Goal: Information Seeking & Learning: Check status

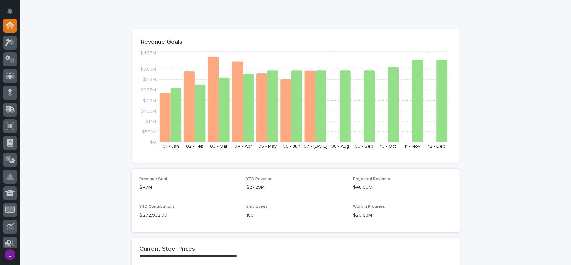
scroll to position [100, 0]
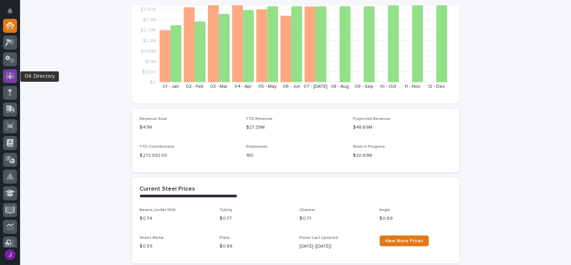
click at [10, 73] on icon at bounding box center [10, 75] width 4 height 7
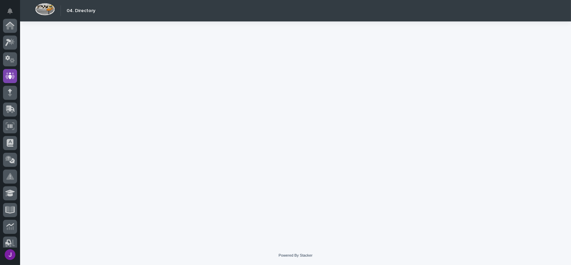
scroll to position [50, 0]
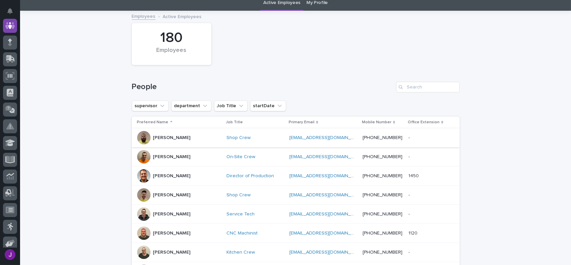
scroll to position [33, 0]
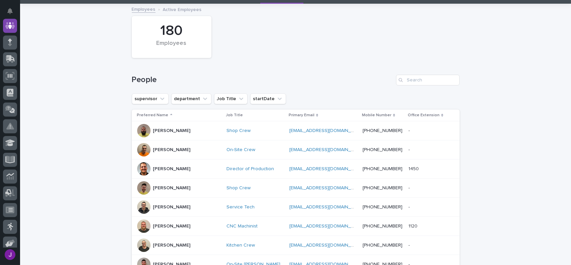
click at [180, 208] on div "[PERSON_NAME]" at bounding box center [179, 206] width 84 height 13
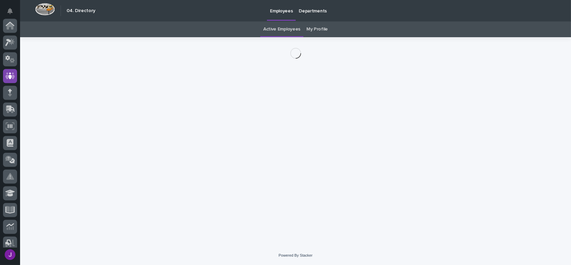
scroll to position [50, 0]
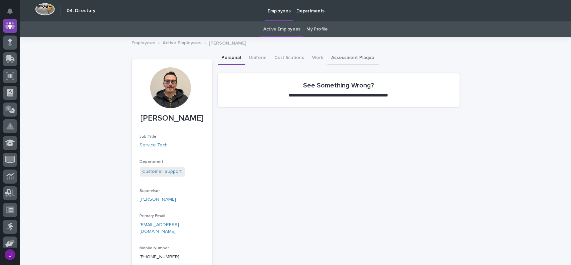
click at [349, 57] on button "Assessment Plaque" at bounding box center [353, 58] width 51 height 14
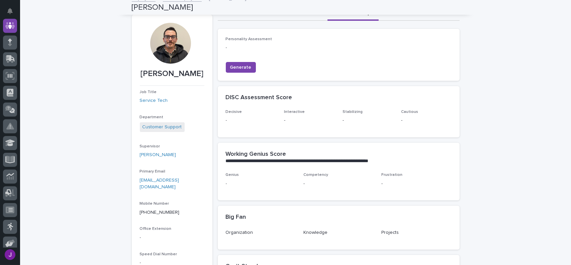
scroll to position [33, 0]
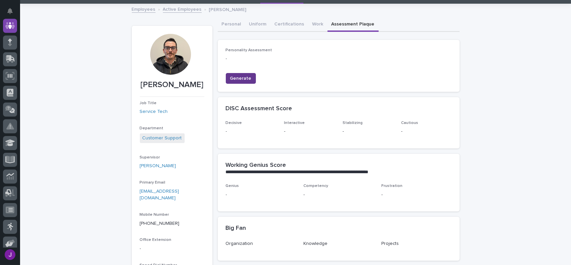
click at [244, 78] on span "Generate" at bounding box center [240, 78] width 21 height 7
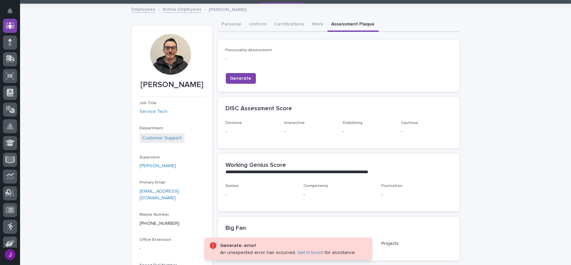
click at [280, 157] on div "**********" at bounding box center [339, 169] width 242 height 30
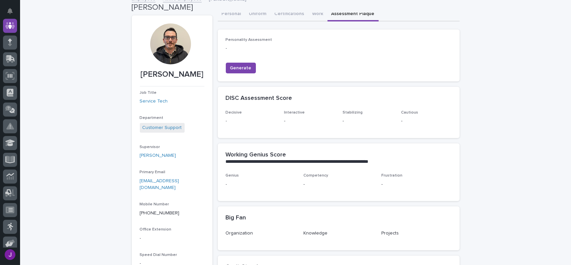
scroll to position [0, 0]
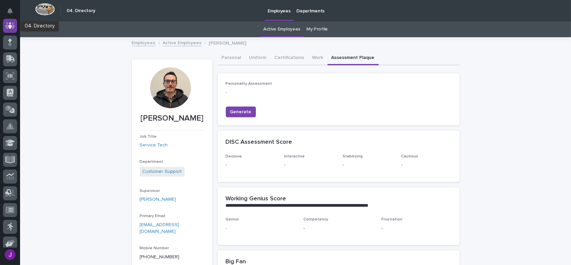
click at [14, 30] on div at bounding box center [10, 26] width 14 height 14
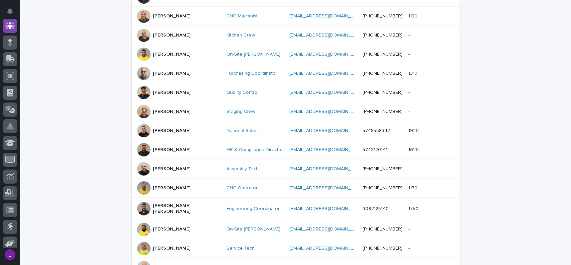
scroll to position [347, 0]
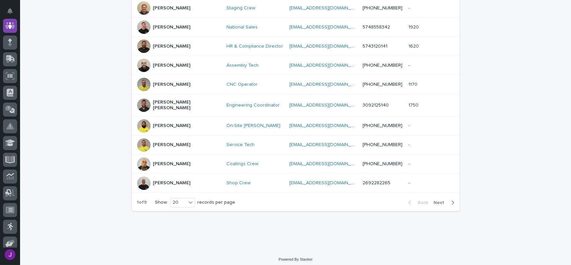
click at [437, 200] on span "Next" at bounding box center [441, 202] width 15 height 5
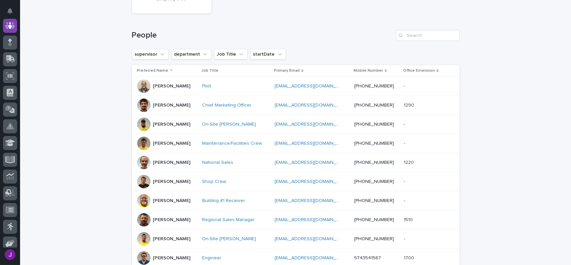
scroll to position [313, 0]
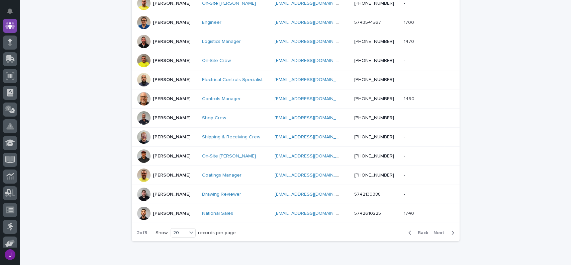
click at [435, 230] on span "Next" at bounding box center [441, 232] width 15 height 5
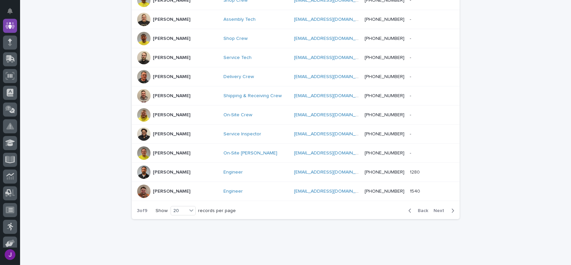
scroll to position [353, 0]
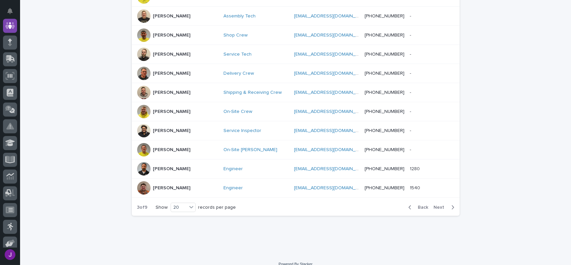
click at [434, 205] on span "Next" at bounding box center [441, 207] width 15 height 5
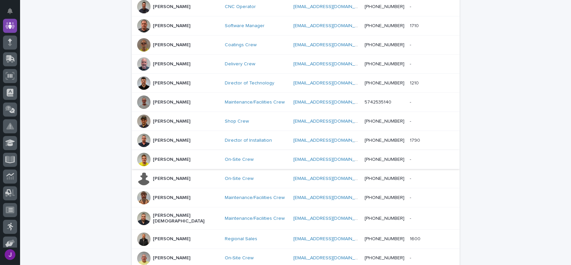
scroll to position [347, 0]
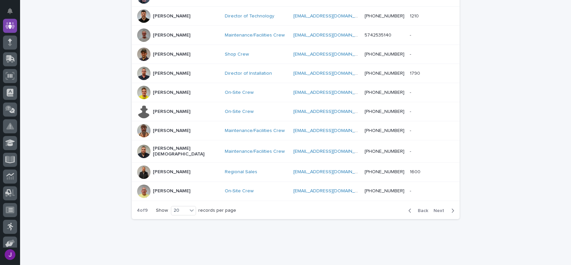
click at [436, 208] on span "Next" at bounding box center [441, 210] width 15 height 5
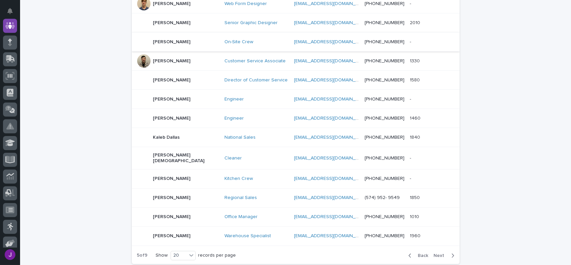
scroll to position [280, 0]
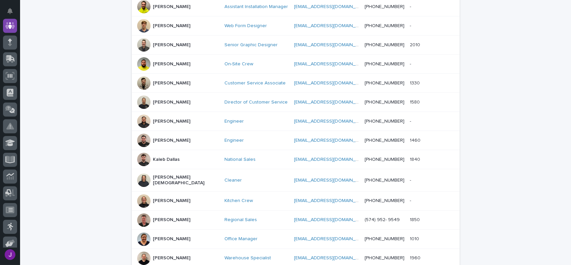
click at [189, 81] on div "[PERSON_NAME]" at bounding box center [178, 82] width 82 height 13
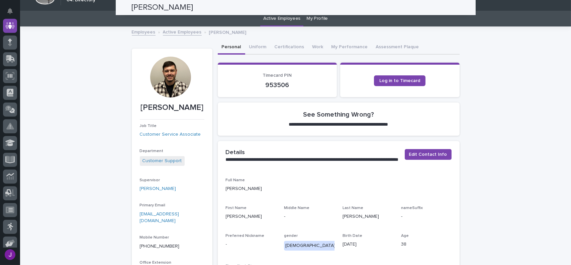
scroll to position [10, 0]
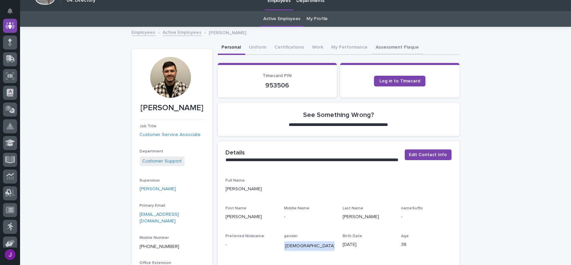
click at [377, 49] on button "Assessment Plaque" at bounding box center [397, 48] width 51 height 14
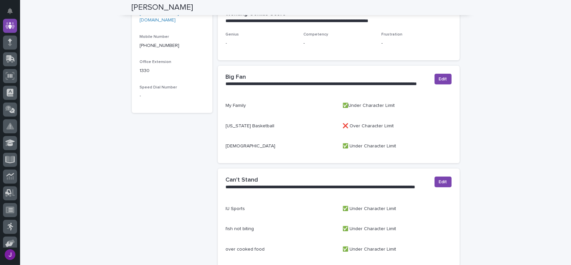
scroll to position [245, 0]
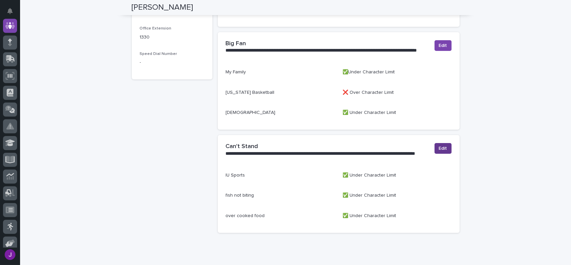
click at [445, 149] on button "Edit" at bounding box center [443, 148] width 17 height 11
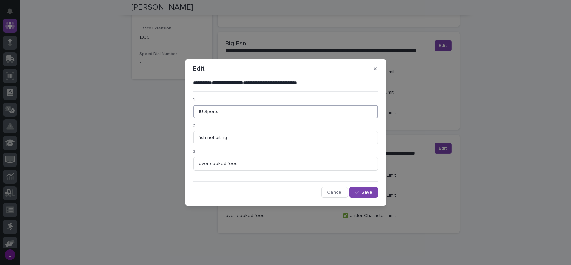
click at [219, 112] on input "IU Sports" at bounding box center [285, 111] width 185 height 13
type input "IU Basketball/ND Football"
click at [227, 137] on input "fish not biting" at bounding box center [285, 137] width 185 height 13
type input "f"
type input "Bad Mouthing Others"
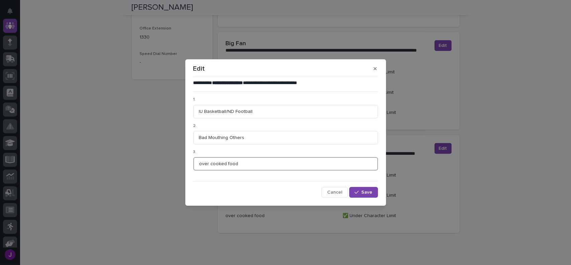
click at [237, 164] on input "over cooked food" at bounding box center [285, 163] width 185 height 13
type input "o"
type input "Over Done Steak"
click at [371, 194] on span "Save" at bounding box center [367, 192] width 11 height 5
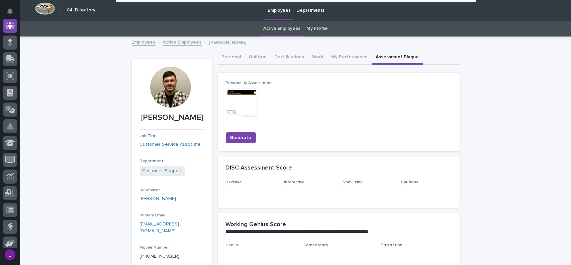
scroll to position [0, 0]
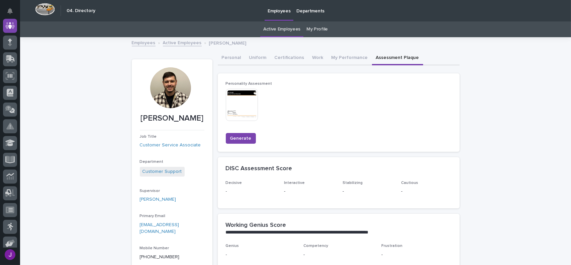
click at [242, 109] on img at bounding box center [242, 105] width 32 height 32
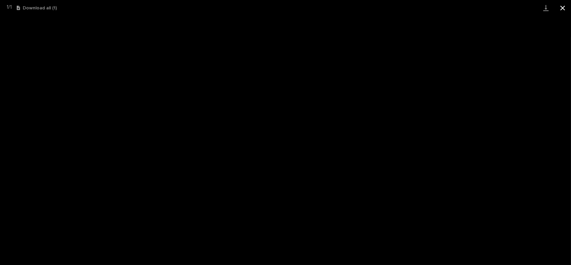
click at [564, 6] on button "Close gallery" at bounding box center [563, 8] width 17 height 16
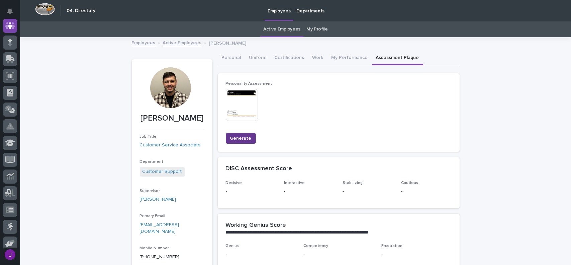
click at [239, 139] on span "Generate" at bounding box center [240, 138] width 21 height 7
click at [251, 110] on img at bounding box center [242, 105] width 32 height 32
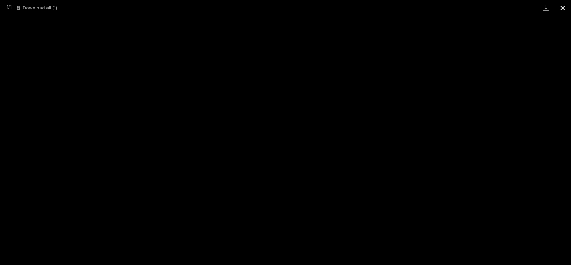
click at [563, 9] on button "Close gallery" at bounding box center [563, 8] width 17 height 16
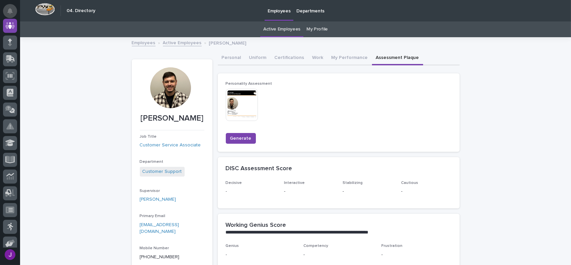
click at [15, 11] on button "Notifications" at bounding box center [10, 11] width 14 height 14
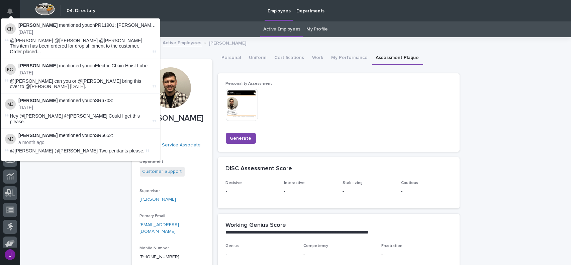
click at [186, 15] on div "Employees Departments" at bounding box center [327, 10] width 456 height 21
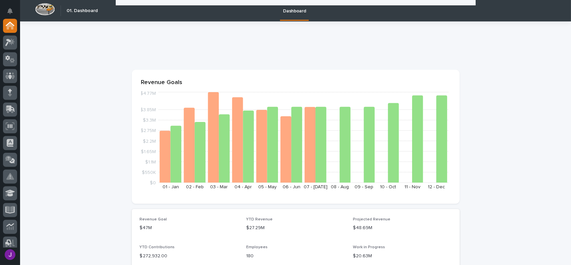
scroll to position [230, 0]
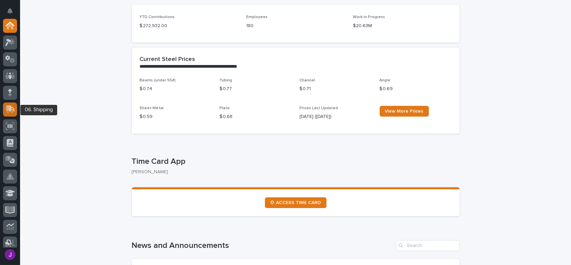
click at [14, 111] on icon at bounding box center [10, 108] width 9 height 6
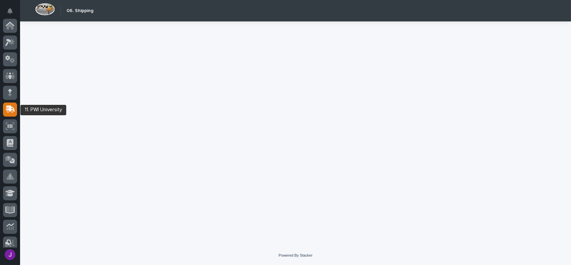
scroll to position [84, 0]
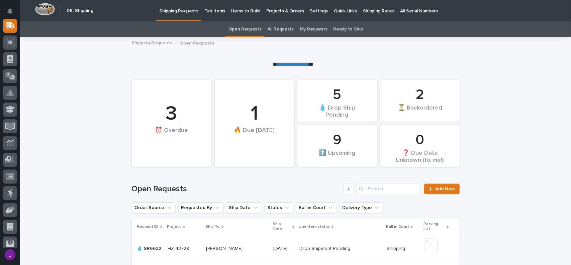
click at [280, 28] on link "All Requests" at bounding box center [281, 29] width 26 height 16
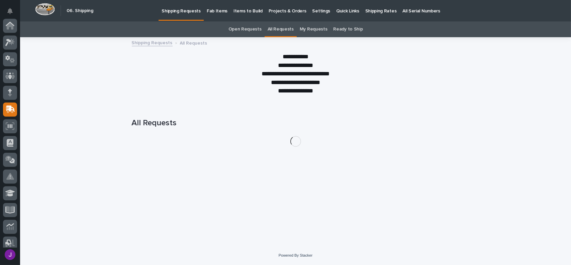
scroll to position [84, 0]
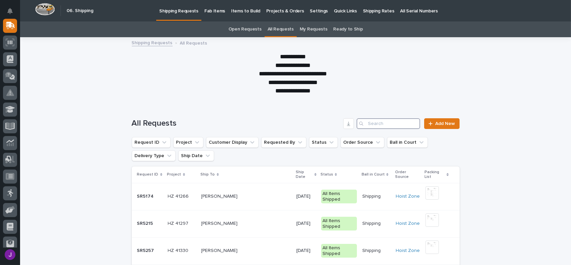
click at [373, 123] on input "Search" at bounding box center [389, 123] width 64 height 11
paste input "136681"
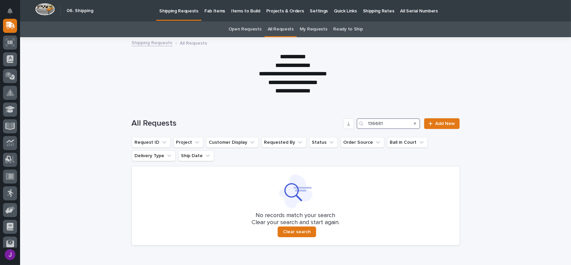
type input "136681"
click at [307, 28] on link "My Requests" at bounding box center [314, 29] width 28 height 16
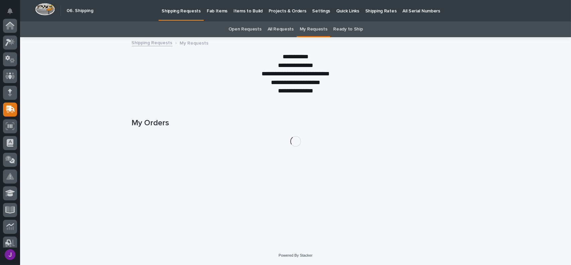
scroll to position [84, 0]
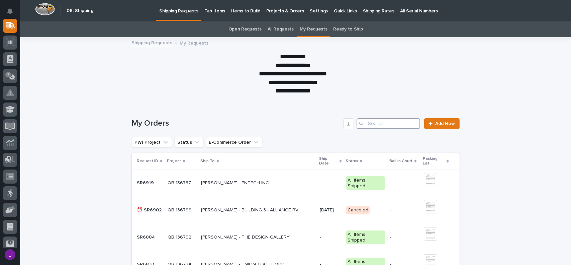
paste input "136681"
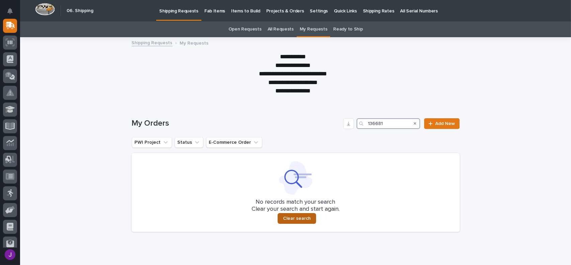
type input "136681"
click at [305, 221] on span "Clear search" at bounding box center [297, 218] width 28 height 6
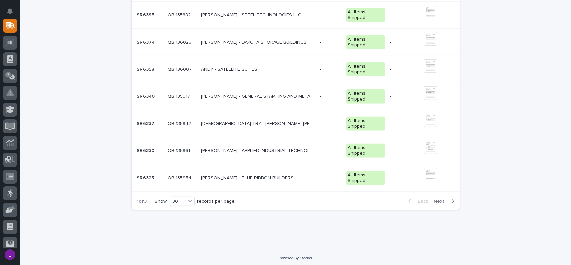
scroll to position [793, 0]
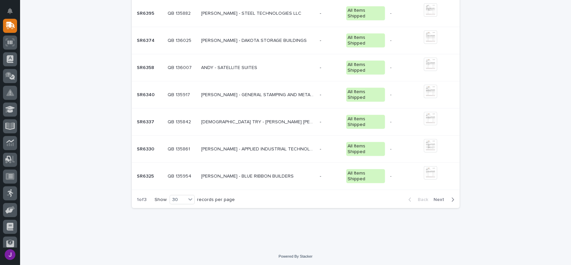
click at [449, 196] on div "button" at bounding box center [452, 199] width 6 height 6
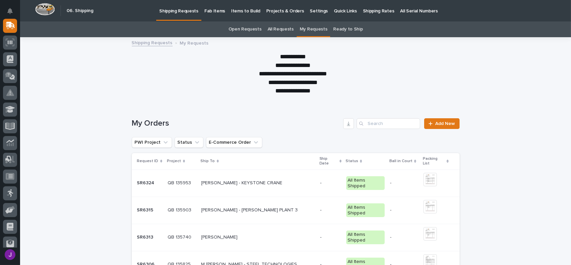
click at [274, 26] on link "All Requests" at bounding box center [281, 29] width 26 height 16
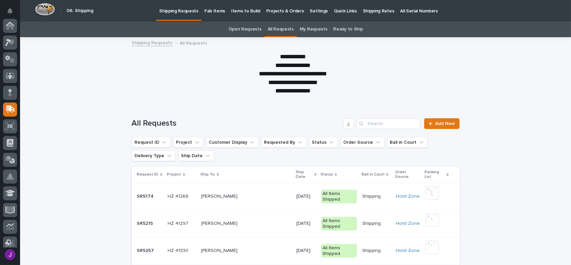
scroll to position [84, 0]
click at [252, 27] on link "Open Requests" at bounding box center [245, 29] width 33 height 16
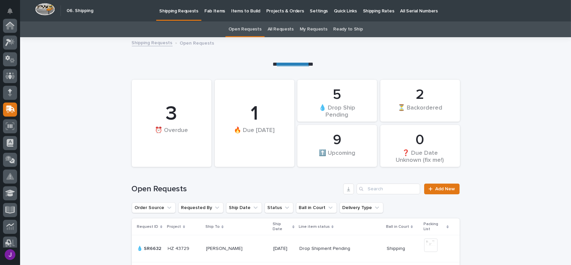
scroll to position [84, 0]
click at [372, 187] on input "Search" at bounding box center [389, 188] width 64 height 11
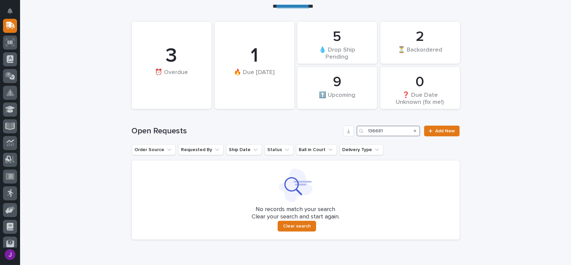
scroll to position [67, 0]
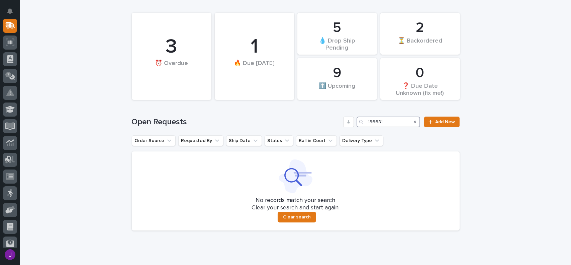
type input "136681"
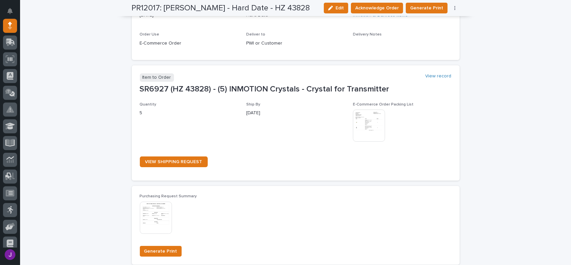
scroll to position [368, 0]
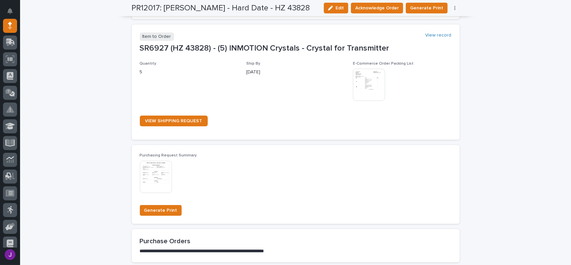
click at [363, 98] on img at bounding box center [369, 85] width 32 height 32
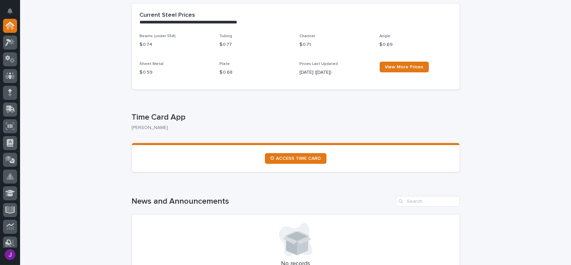
scroll to position [301, 0]
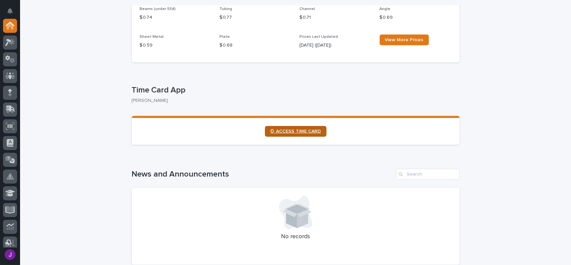
click at [280, 136] on link "⏲ ACCESS TIME CARD" at bounding box center [296, 131] width 62 height 11
